Goal: Task Accomplishment & Management: Use online tool/utility

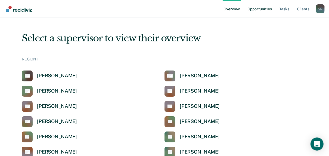
click at [258, 10] on link "Opportunities" at bounding box center [259, 8] width 26 height 17
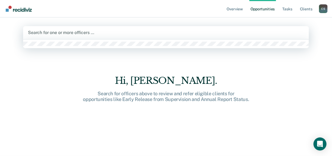
click at [84, 33] on div at bounding box center [166, 32] width 276 height 6
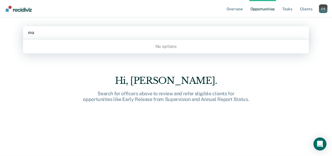
type input "m"
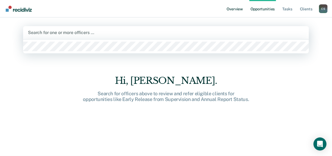
click at [235, 13] on link "Overview" at bounding box center [235, 8] width 18 height 17
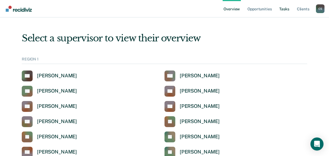
click at [285, 8] on link "Tasks" at bounding box center [284, 8] width 12 height 17
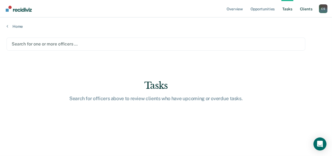
click at [306, 10] on link "Client s" at bounding box center [306, 8] width 15 height 17
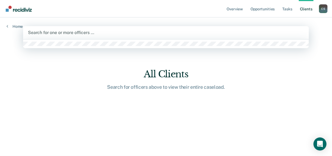
click at [81, 28] on div "Search for one or more officers …" at bounding box center [166, 32] width 286 height 13
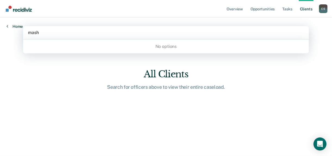
type input "mash"
click at [16, 26] on link "Home" at bounding box center [15, 26] width 16 height 5
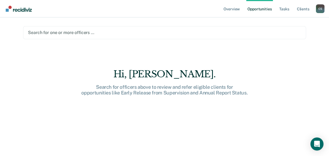
click at [15, 12] on link "Go to Recidiviz Home" at bounding box center [18, 8] width 29 height 17
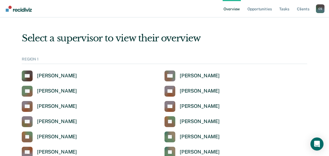
click at [20, 8] on img "Go to Recidiviz Home" at bounding box center [19, 9] width 26 height 6
click at [308, 9] on link "Client s" at bounding box center [303, 8] width 15 height 17
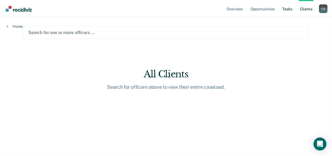
click at [289, 9] on link "Tasks" at bounding box center [288, 8] width 12 height 17
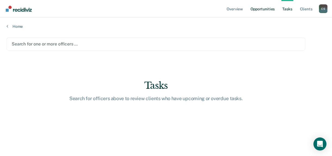
click at [263, 9] on link "Opportunities" at bounding box center [263, 8] width 26 height 17
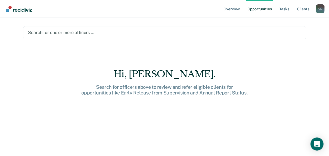
click at [34, 32] on div at bounding box center [164, 32] width 273 height 6
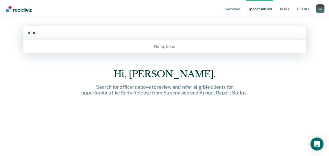
type input "mas"
click at [318, 11] on div "C S" at bounding box center [320, 8] width 9 height 9
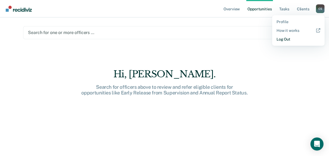
click at [299, 41] on link "Log Out" at bounding box center [299, 39] width 44 height 4
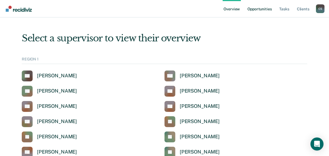
click at [255, 10] on link "Opportunities" at bounding box center [259, 8] width 26 height 17
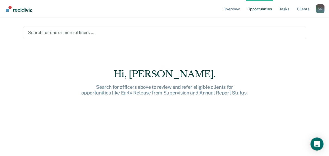
click at [79, 38] on div "Search for one or more officers …" at bounding box center [164, 32] width 283 height 13
click at [152, 33] on div at bounding box center [164, 32] width 273 height 6
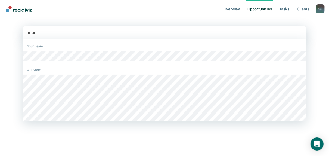
type input "mash"
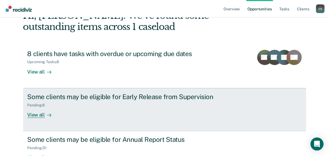
scroll to position [44, 0]
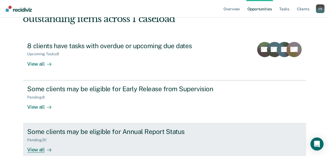
click at [35, 148] on div "View all" at bounding box center [42, 147] width 30 height 11
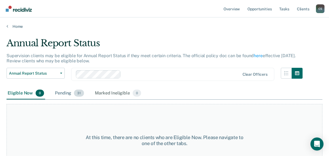
click at [63, 94] on div "Pending 31" at bounding box center [69, 93] width 31 height 12
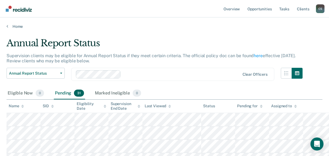
click at [13, 107] on div "Name" at bounding box center [16, 106] width 15 height 5
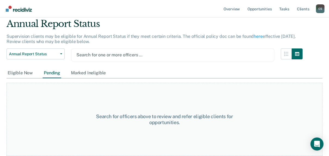
scroll to position [19, 0]
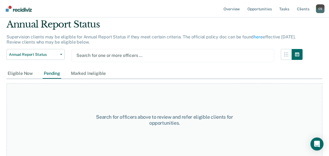
click at [107, 51] on div "Search for one or more officers …" at bounding box center [172, 55] width 203 height 13
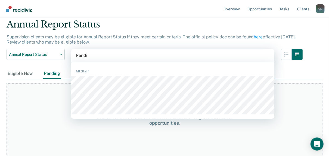
type input "[PERSON_NAME]"
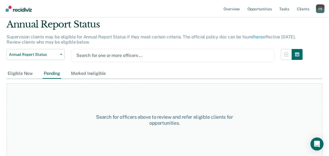
scroll to position [21, 0]
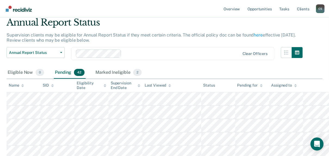
click at [65, 73] on div "Pending 42" at bounding box center [70, 73] width 32 height 12
click at [15, 85] on div "Name" at bounding box center [16, 85] width 15 height 5
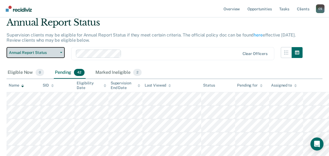
click at [36, 52] on span "Annual Report Status" at bounding box center [33, 52] width 49 height 5
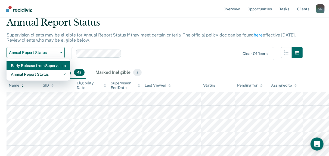
click at [31, 65] on div "Early Release from Supervision" at bounding box center [38, 65] width 55 height 9
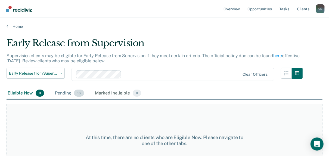
click at [66, 93] on div "Pending 16" at bounding box center [69, 93] width 31 height 12
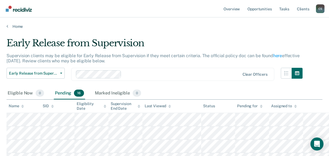
click at [16, 106] on div "Name" at bounding box center [16, 106] width 15 height 5
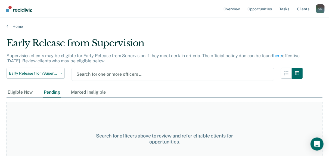
click at [114, 74] on div at bounding box center [172, 74] width 193 height 6
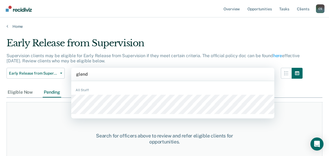
type input "[PERSON_NAME]"
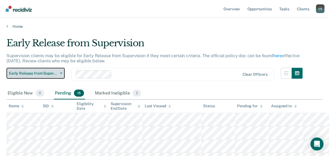
click at [51, 74] on span "Early Release from Supervision" at bounding box center [33, 73] width 49 height 5
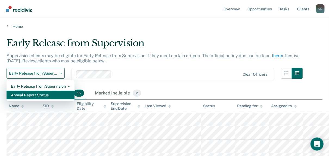
click at [42, 91] on div "Annual Report Status" at bounding box center [40, 95] width 59 height 9
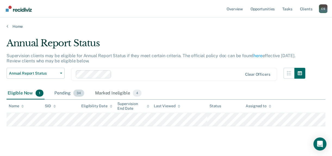
click at [61, 95] on div "Pending 34" at bounding box center [69, 93] width 32 height 12
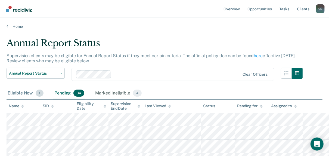
click at [19, 94] on div "Eligible Now 1" at bounding box center [26, 93] width 38 height 12
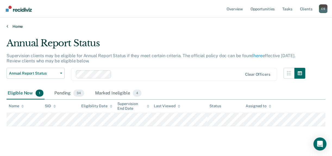
click at [17, 27] on link "Home" at bounding box center [166, 26] width 319 height 5
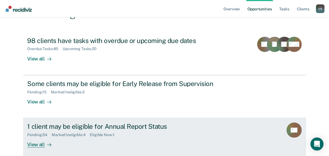
scroll to position [53, 0]
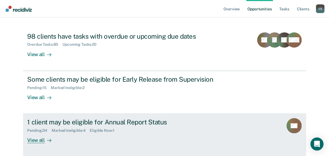
click at [41, 138] on div "View all" at bounding box center [42, 138] width 30 height 11
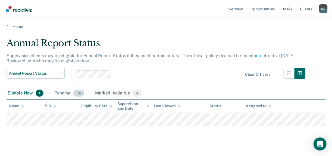
click at [64, 94] on div "Pending 34" at bounding box center [69, 93] width 32 height 12
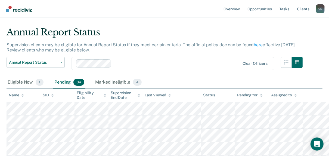
scroll to position [22, 0]
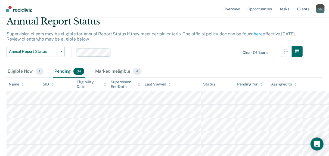
click at [12, 86] on th "Name" at bounding box center [24, 84] width 34 height 13
click at [15, 83] on div "Name" at bounding box center [16, 84] width 15 height 5
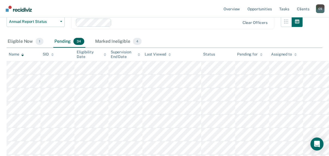
scroll to position [0, 0]
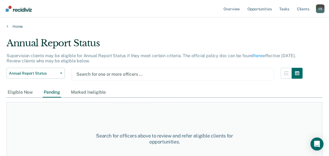
click at [101, 72] on div at bounding box center [172, 74] width 193 height 6
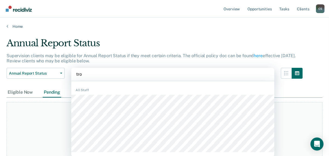
type input "[PERSON_NAME]"
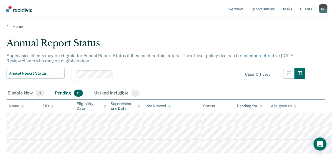
click at [65, 93] on div "Pending 3" at bounding box center [69, 93] width 30 height 12
click at [13, 106] on div "Name" at bounding box center [16, 106] width 15 height 5
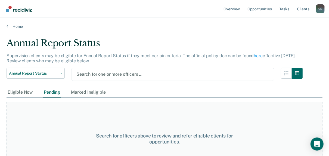
click at [108, 73] on div at bounding box center [172, 74] width 193 height 6
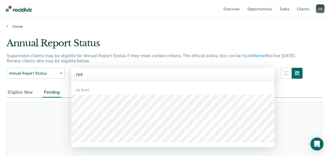
type input "[PERSON_NAME]"
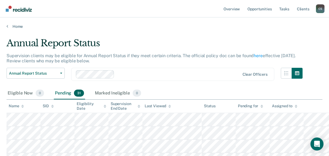
click at [59, 94] on div "Pending 31" at bounding box center [69, 93] width 31 height 12
click at [14, 105] on div "Name" at bounding box center [16, 106] width 15 height 5
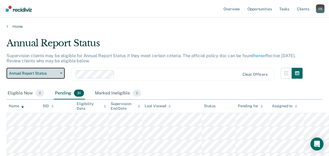
click at [13, 74] on span "Annual Report Status" at bounding box center [33, 73] width 49 height 5
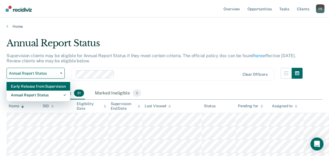
click at [23, 87] on div "Early Release from Supervision" at bounding box center [38, 86] width 55 height 9
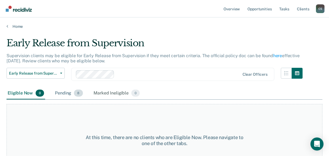
click at [65, 94] on div "Pending 8" at bounding box center [69, 93] width 30 height 12
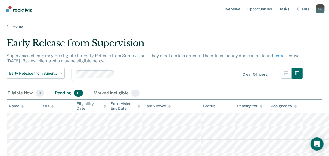
click at [14, 108] on th "Name" at bounding box center [24, 106] width 34 height 13
click at [13, 106] on div "Name" at bounding box center [16, 106] width 15 height 5
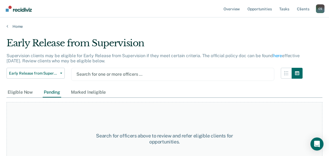
click at [108, 75] on div at bounding box center [172, 74] width 193 height 6
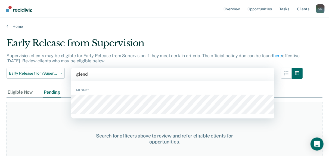
type input "[PERSON_NAME]"
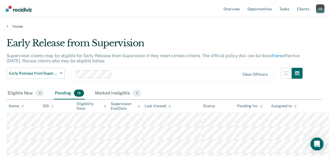
click at [65, 93] on div "Pending 15" at bounding box center [69, 93] width 31 height 12
click at [16, 105] on div "Name" at bounding box center [16, 106] width 15 height 5
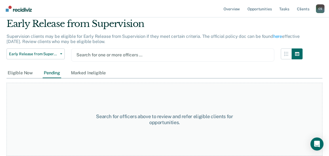
scroll to position [19, 0]
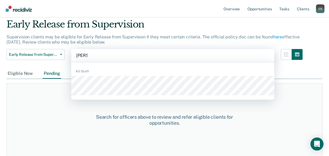
type input "[PERSON_NAME]"
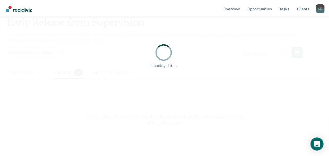
scroll to position [0, 0]
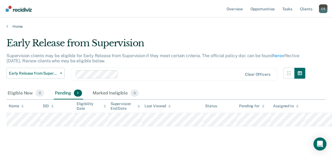
click at [64, 95] on div "Pending 1" at bounding box center [68, 93] width 29 height 12
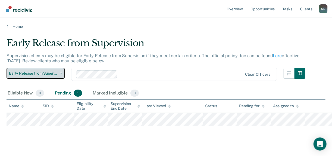
click at [33, 74] on span "Early Release from Supervision" at bounding box center [33, 73] width 49 height 5
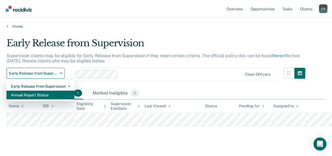
click at [25, 94] on div "Annual Report Status" at bounding box center [40, 95] width 59 height 9
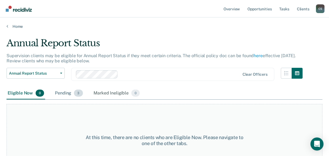
click at [63, 94] on div "Pending 3" at bounding box center [69, 93] width 30 height 12
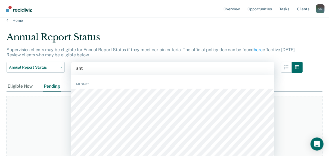
scroll to position [6, 0]
type input "antw"
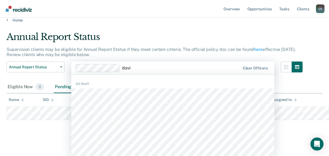
type input "[PERSON_NAME]"
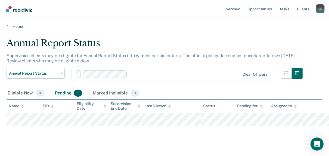
scroll to position [0, 0]
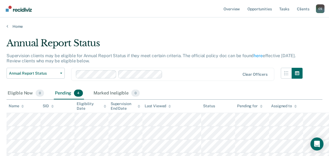
click at [12, 107] on div "Name" at bounding box center [16, 106] width 15 height 5
